Goal: Task Accomplishment & Management: Manage account settings

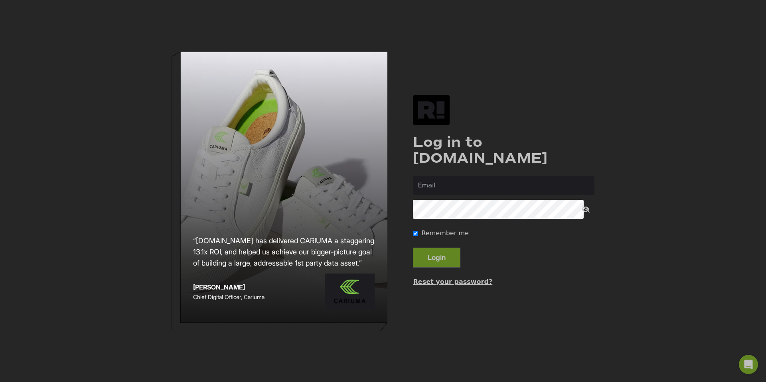
type input "[PERSON_NAME][EMAIL_ADDRESS][DOMAIN_NAME]"
click at [445, 259] on button "Login" at bounding box center [437, 258] width 48 height 20
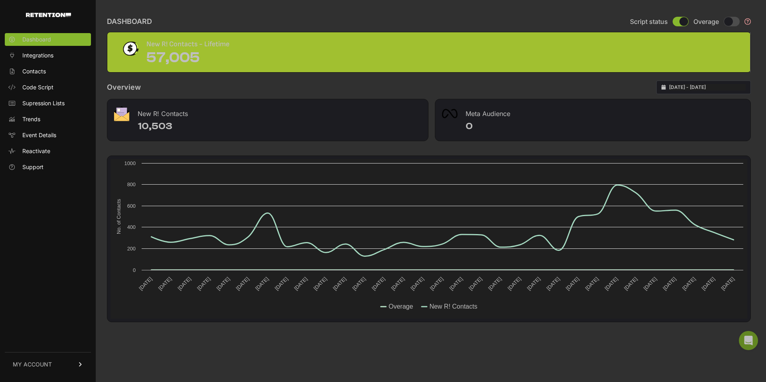
click at [67, 364] on link "MY ACCOUNT" at bounding box center [48, 364] width 86 height 24
click at [31, 53] on span "Integrations" at bounding box center [37, 55] width 31 height 8
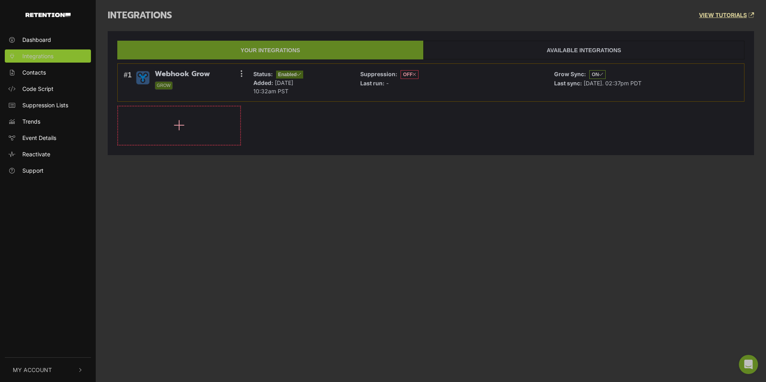
click at [25, 368] on span "My Account" at bounding box center [32, 370] width 39 height 8
click at [28, 283] on span "Account Details" at bounding box center [42, 285] width 41 height 8
